Goal: Task Accomplishment & Management: Manage account settings

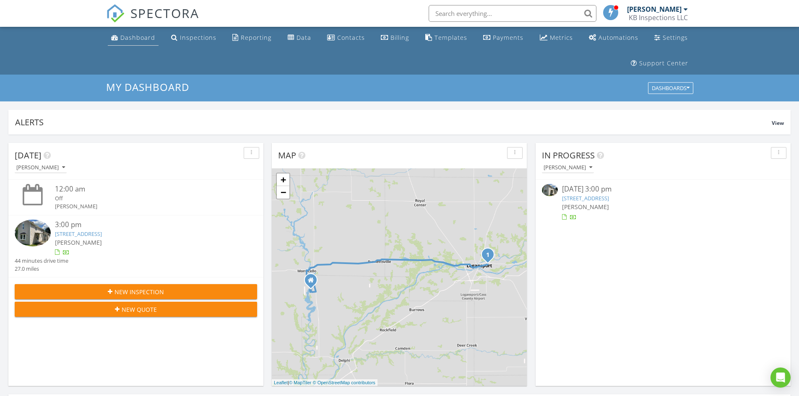
click at [143, 40] on div "Dashboard" at bounding box center [137, 38] width 35 height 8
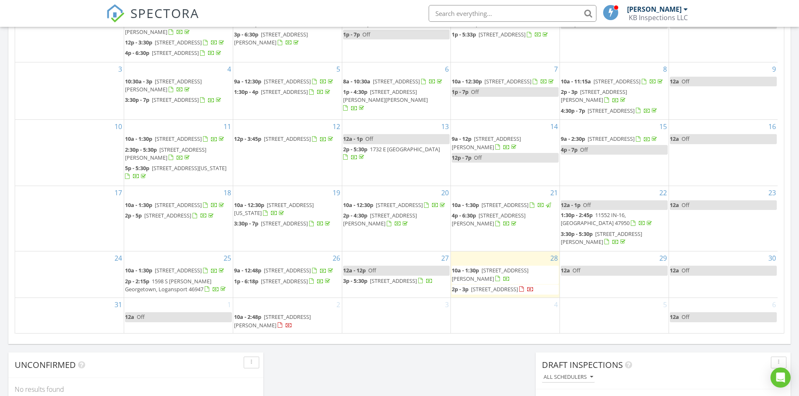
scroll to position [32, 0]
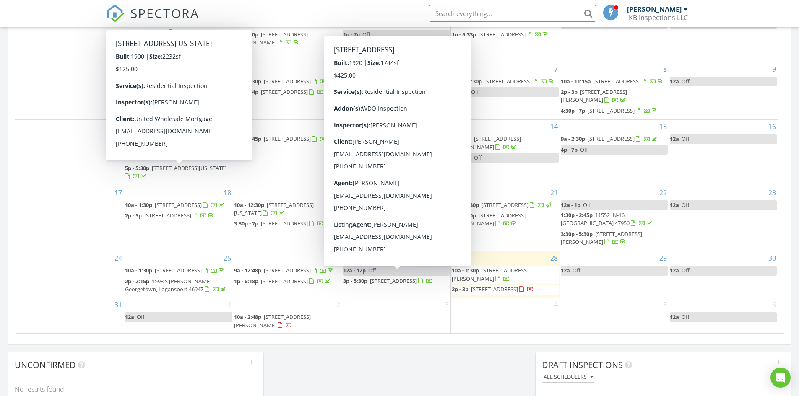
click at [476, 293] on span "481 N Private Rd 575 E, Logansport 46947" at bounding box center [494, 290] width 47 height 8
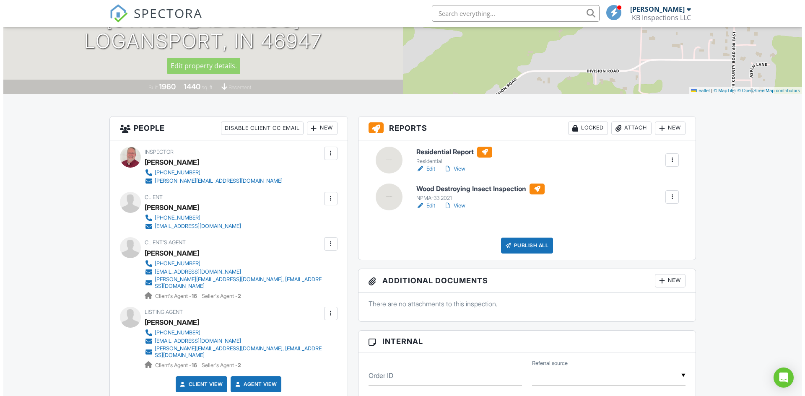
scroll to position [210, 0]
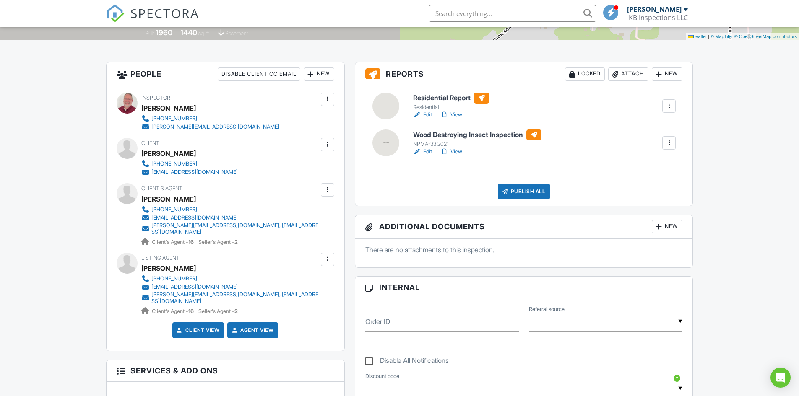
click at [328, 144] on div at bounding box center [327, 144] width 8 height 8
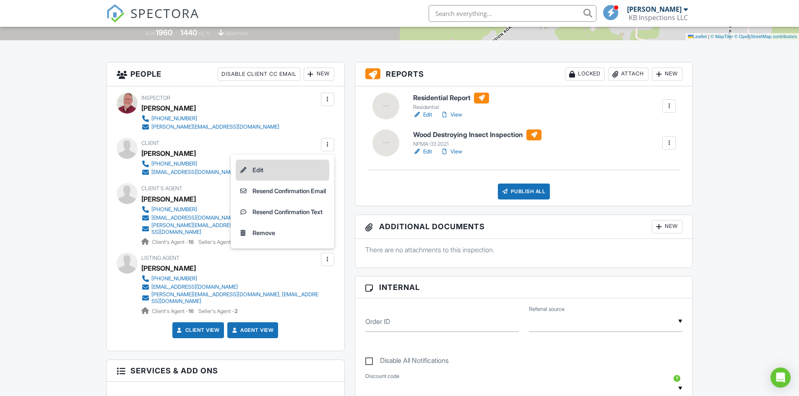
click at [252, 170] on li "Edit" at bounding box center [283, 170] width 94 height 21
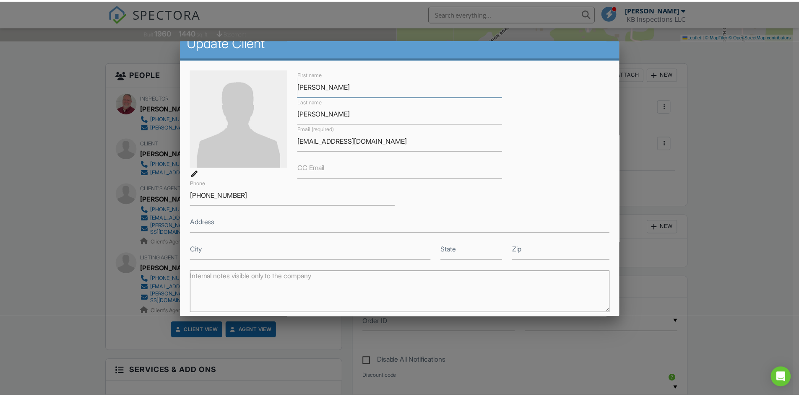
scroll to position [0, 0]
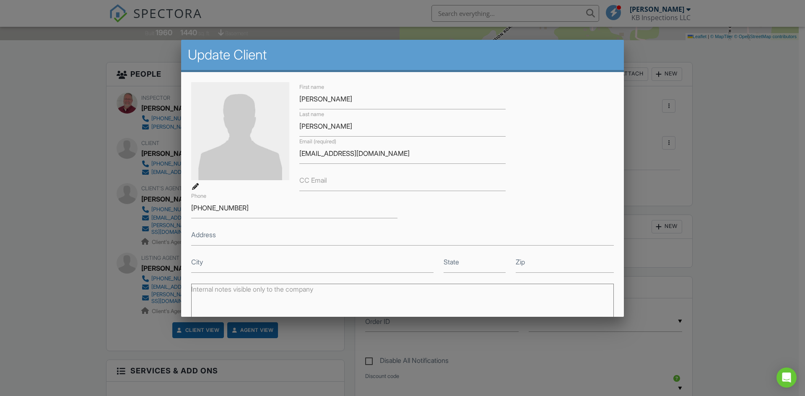
click at [750, 205] on div at bounding box center [402, 205] width 805 height 495
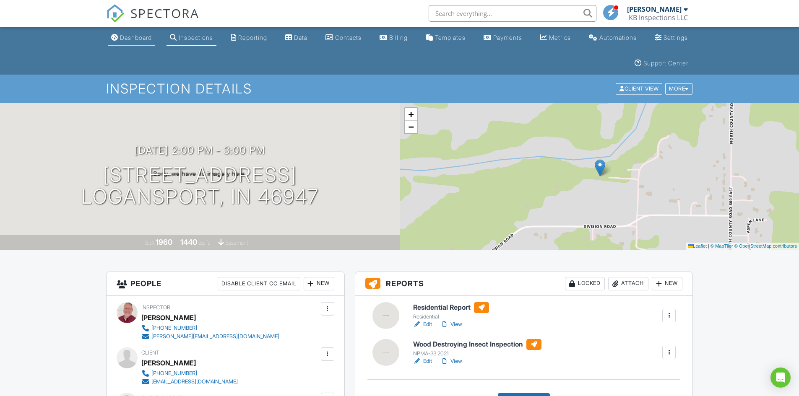
click at [138, 38] on div "Dashboard" at bounding box center [136, 37] width 32 height 7
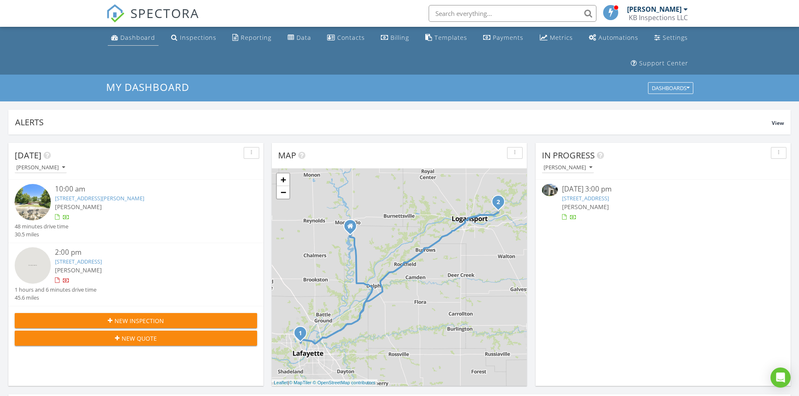
click at [140, 39] on div "Dashboard" at bounding box center [137, 38] width 35 height 8
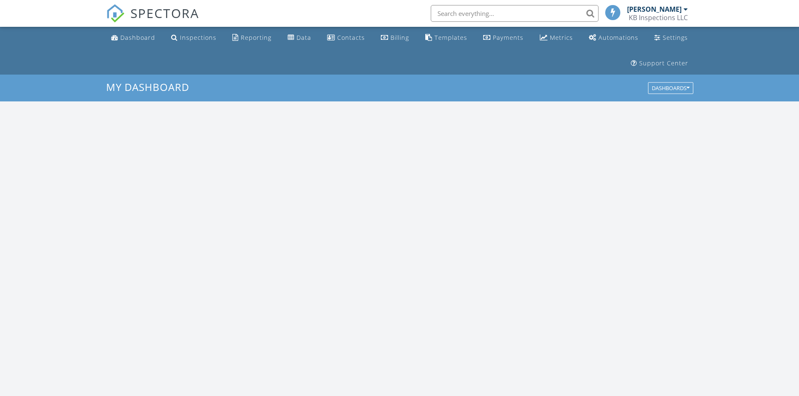
scroll to position [776, 812]
